Goal: Check status: Check status

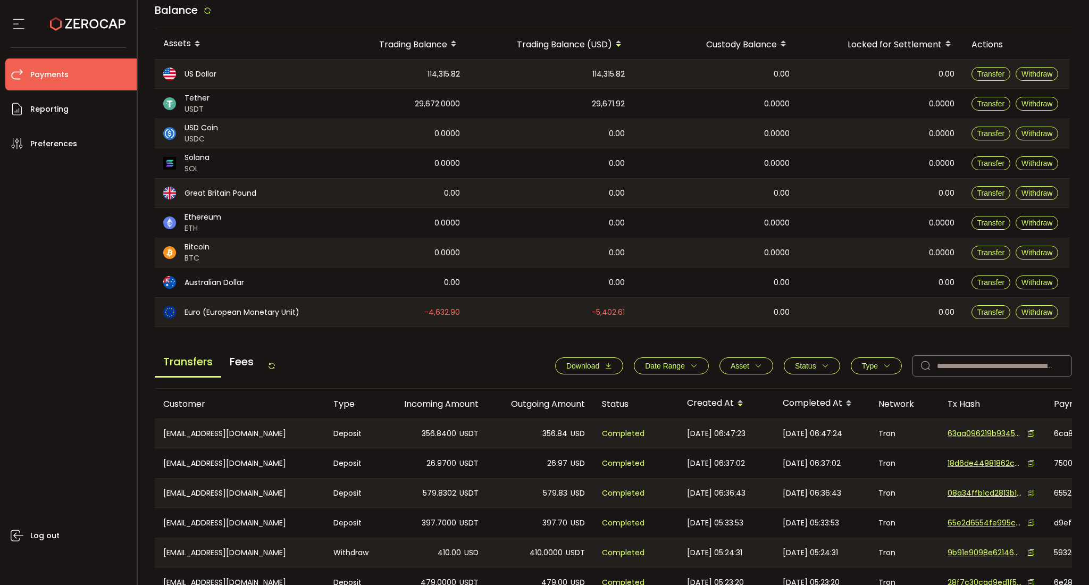
scroll to position [213, 0]
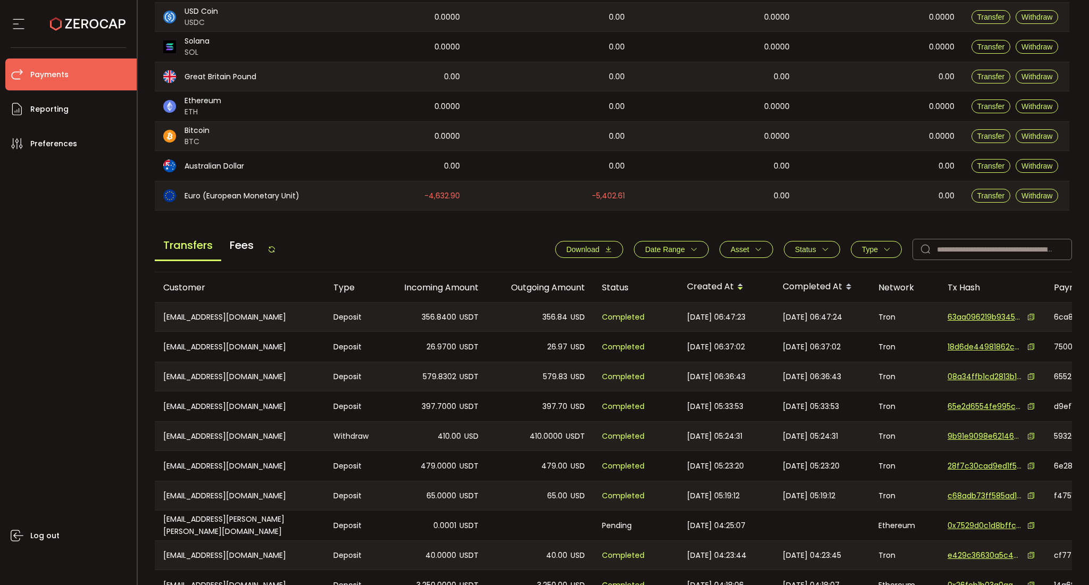
click at [815, 249] on span "Status" at bounding box center [812, 249] width 34 height 9
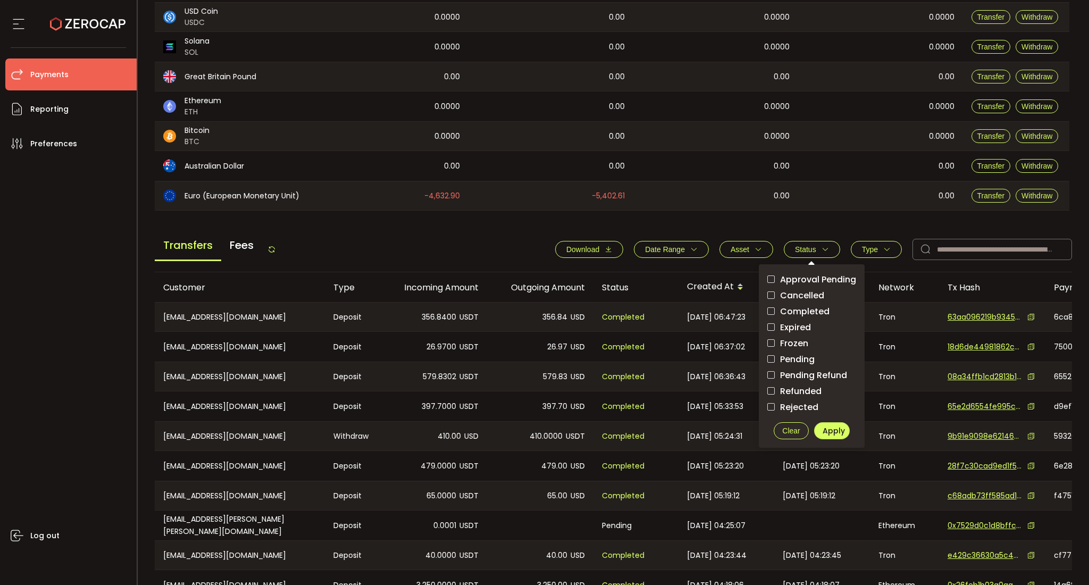
click at [802, 279] on span "Approval Pending" at bounding box center [814, 279] width 81 height 10
click at [801, 354] on span "Pending" at bounding box center [794, 359] width 40 height 10
click at [820, 422] on button "Apply" at bounding box center [832, 430] width 36 height 17
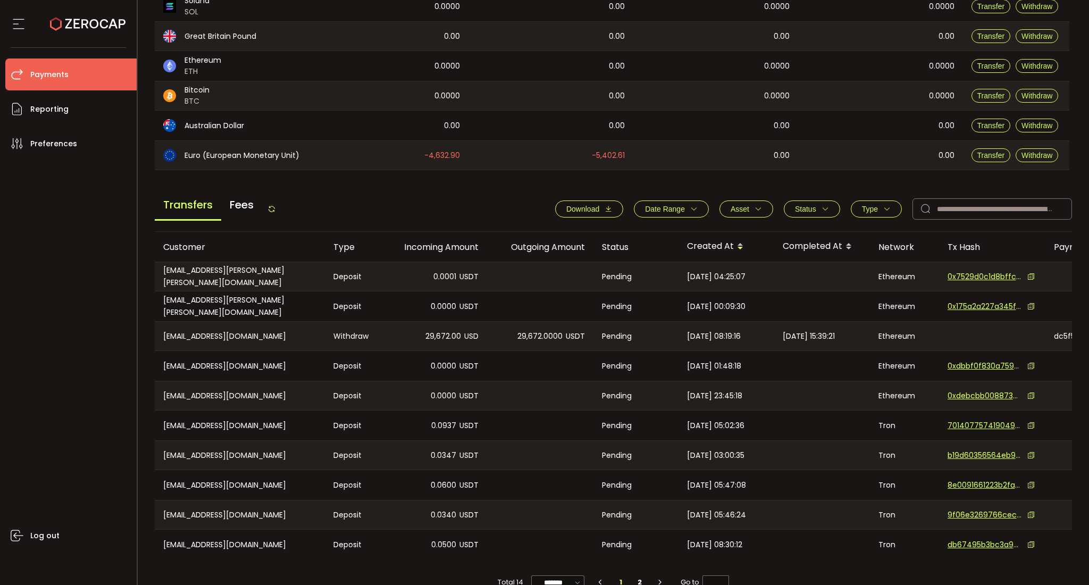
scroll to position [277, 0]
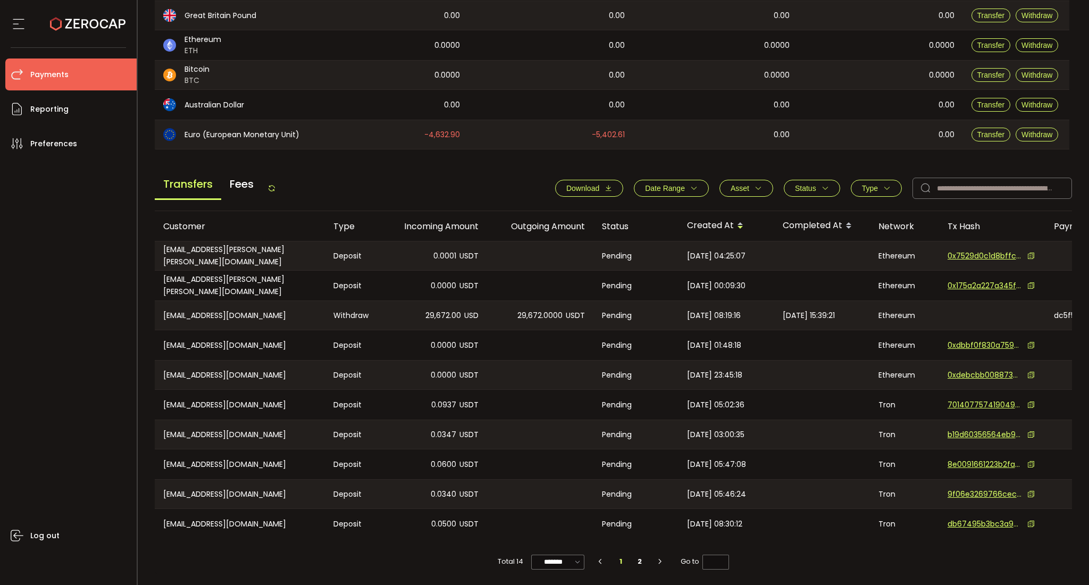
click at [801, 185] on span "Status" at bounding box center [805, 188] width 21 height 9
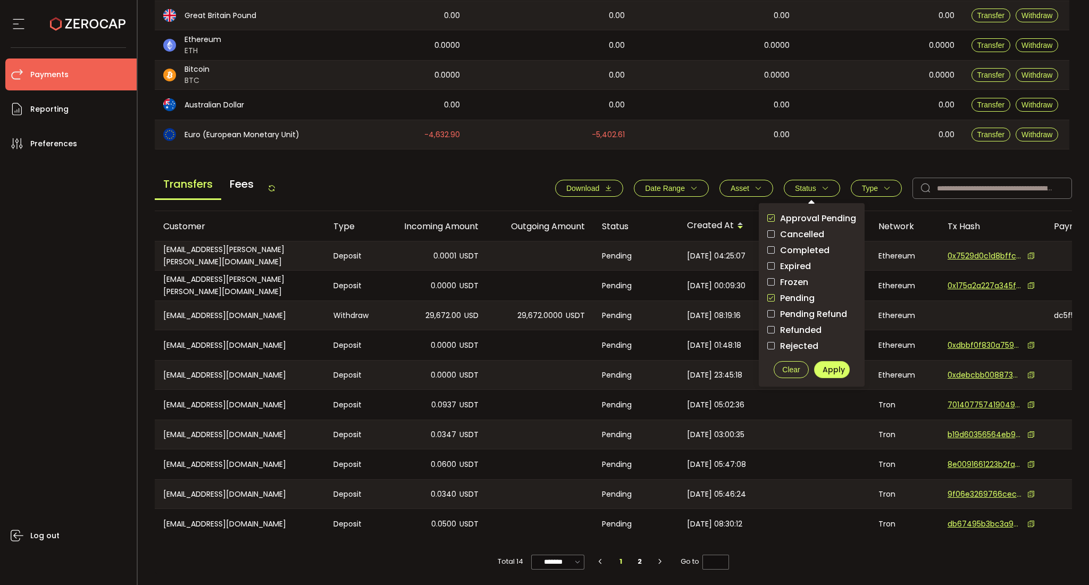
click at [738, 180] on button "Asset" at bounding box center [746, 188] width 54 height 17
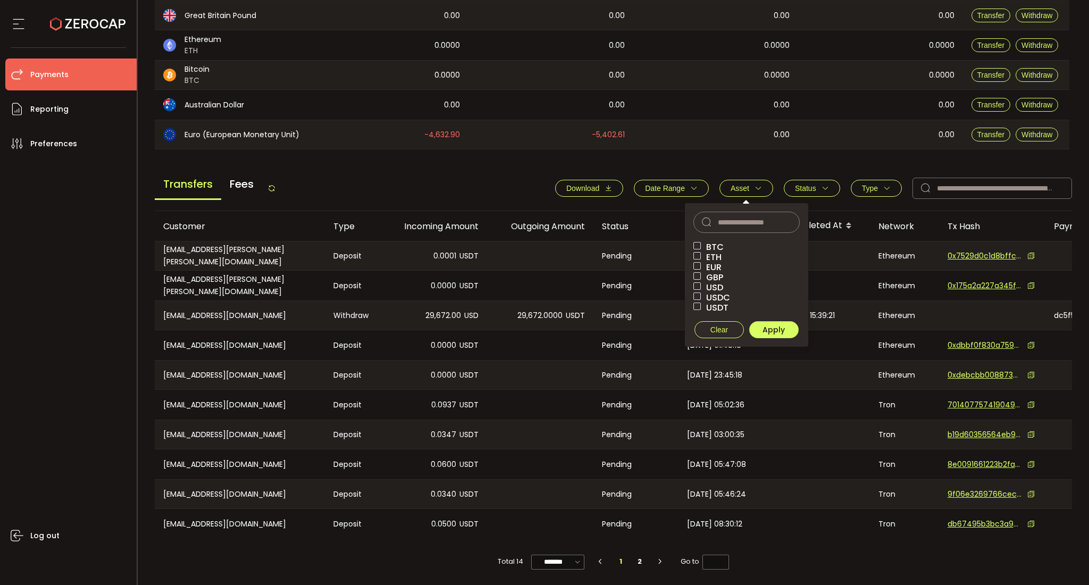
click at [876, 186] on span "Type" at bounding box center [876, 188] width 29 height 9
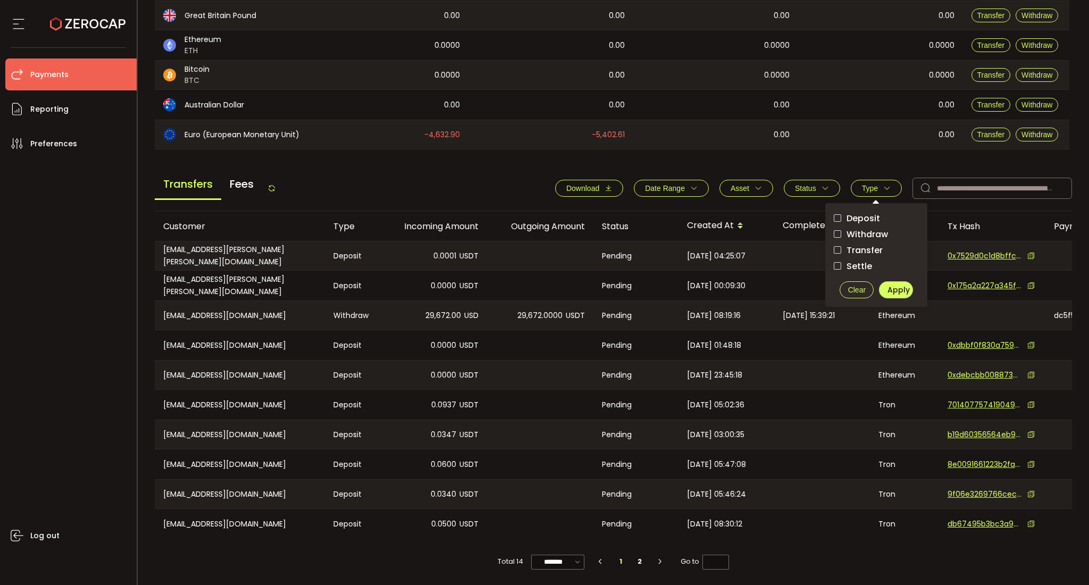
click at [852, 229] on span "Withdraw" at bounding box center [864, 234] width 47 height 10
click at [892, 288] on span "Apply" at bounding box center [898, 289] width 22 height 11
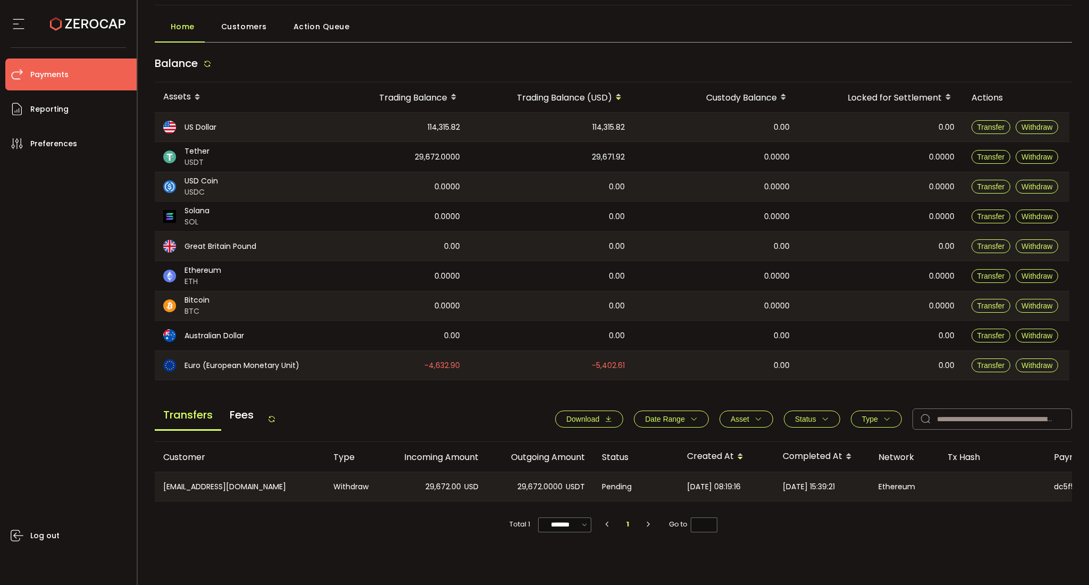
scroll to position [0, 0]
